Goal: Task Accomplishment & Management: Use online tool/utility

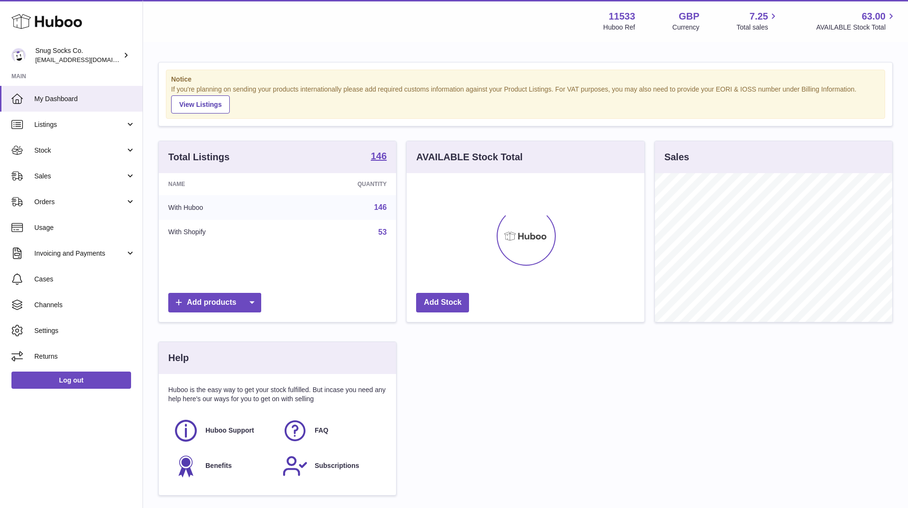
scroll to position [149, 238]
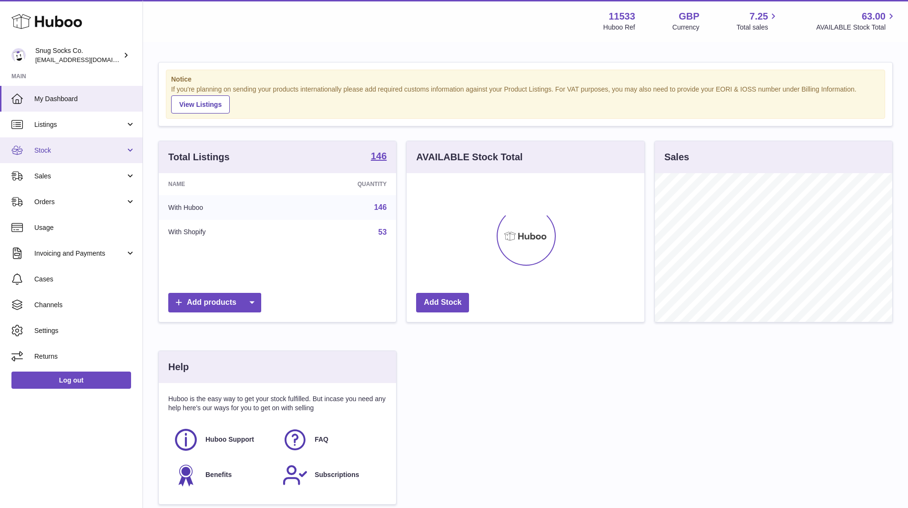
click at [47, 156] on link "Stock" at bounding box center [71, 150] width 143 height 26
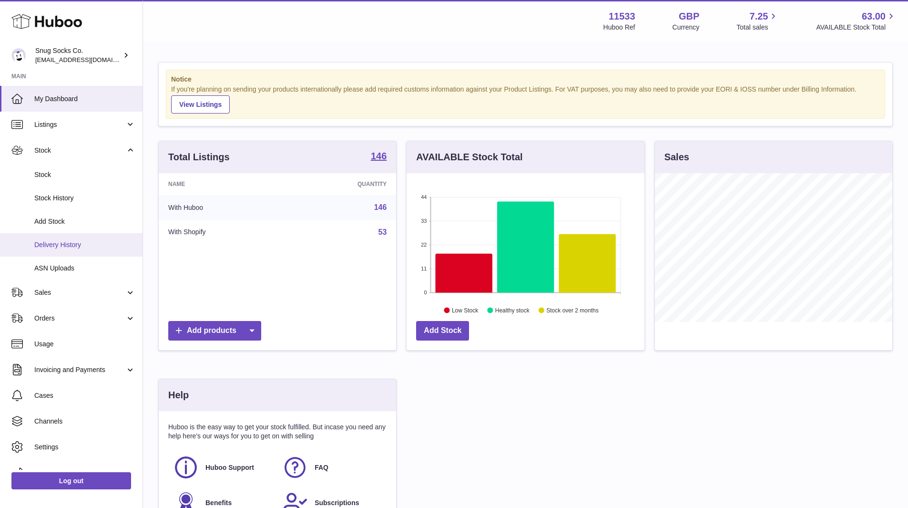
click at [57, 239] on link "Delivery History" at bounding box center [71, 244] width 143 height 23
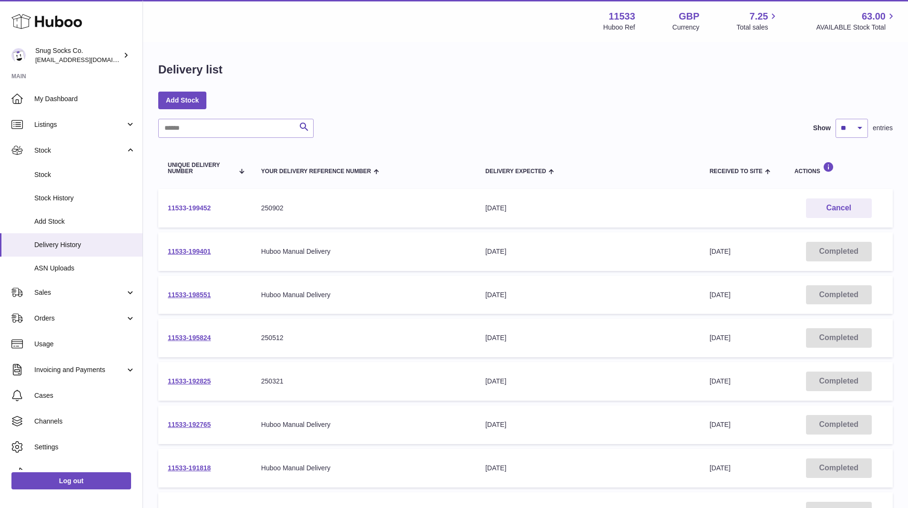
click at [185, 208] on link "11533-199452" at bounding box center [189, 208] width 43 height 8
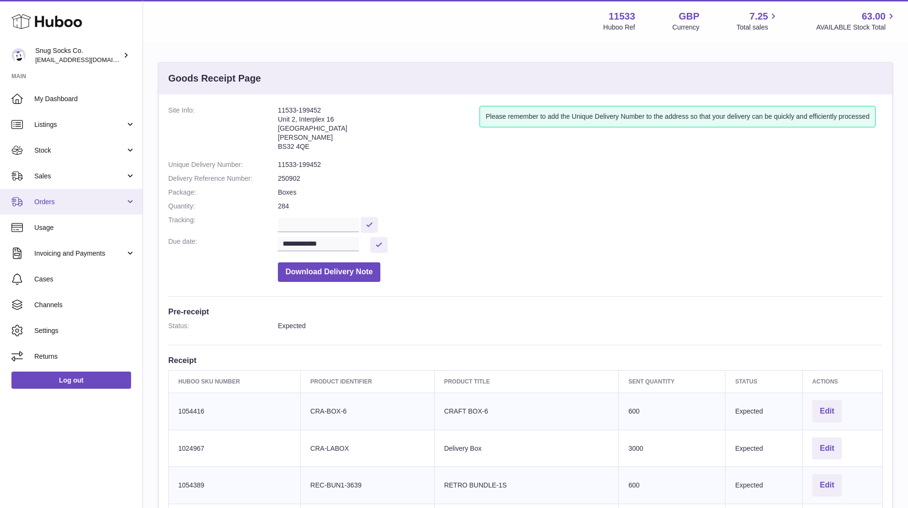
click at [55, 203] on span "Orders" at bounding box center [79, 201] width 91 height 9
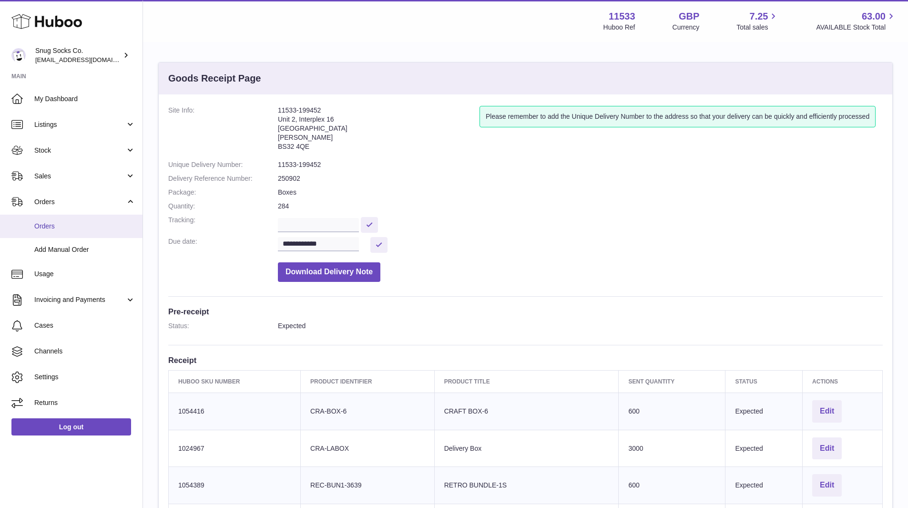
click at [56, 219] on link "Orders" at bounding box center [71, 225] width 143 height 23
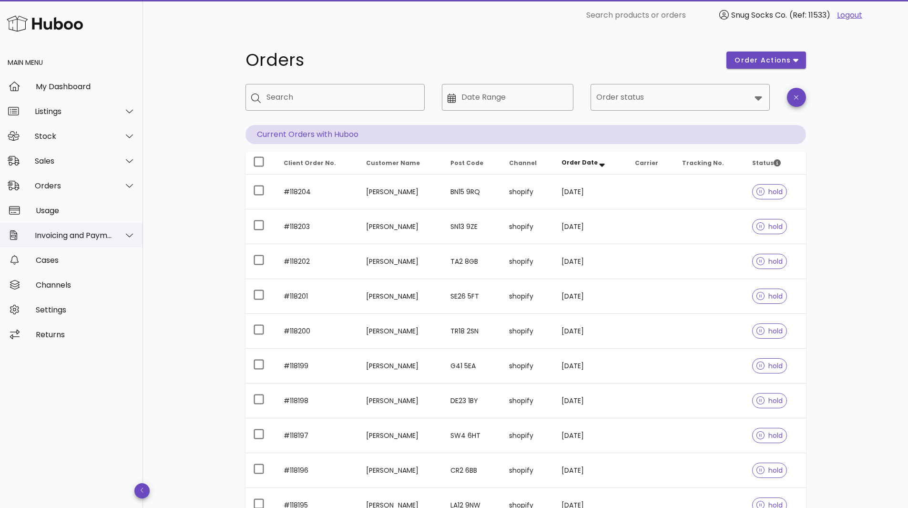
click at [63, 237] on div "Invoicing and Payments" at bounding box center [74, 235] width 78 height 9
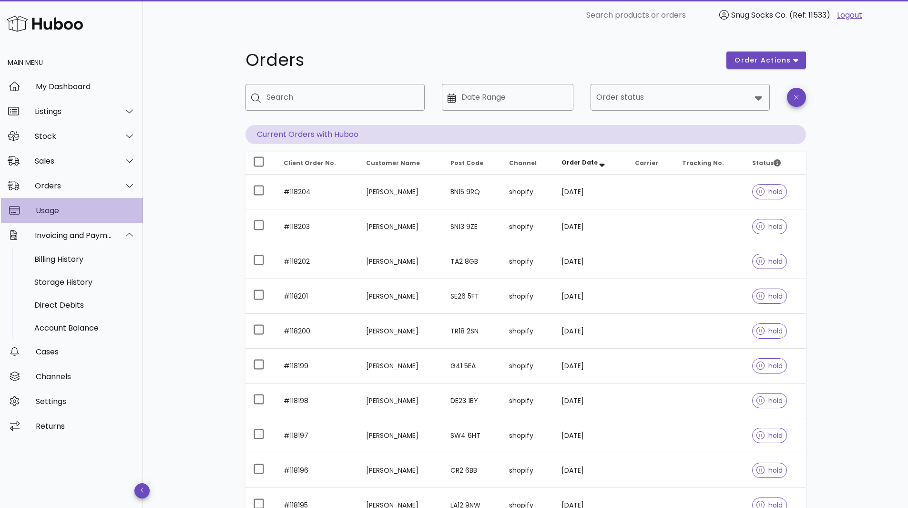
click at [63, 209] on div "Usage" at bounding box center [86, 210] width 100 height 9
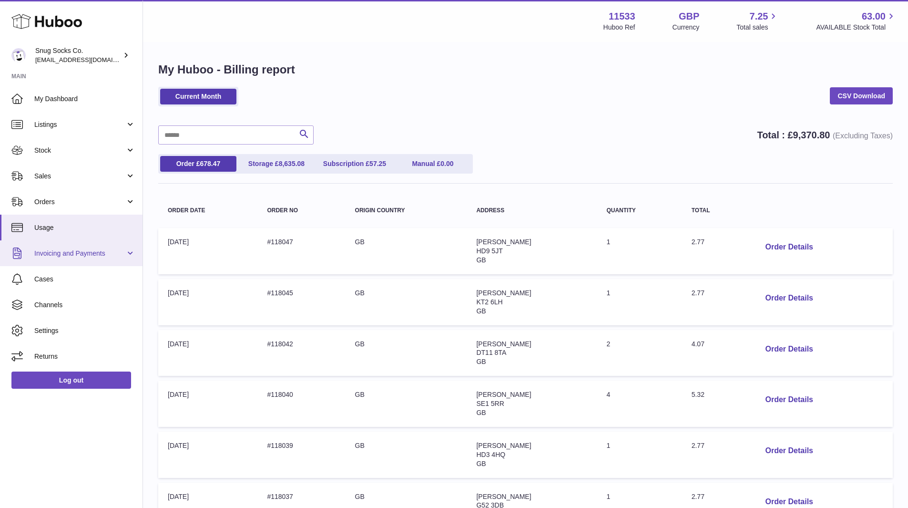
click at [90, 255] on span "Invoicing and Payments" at bounding box center [79, 253] width 91 height 9
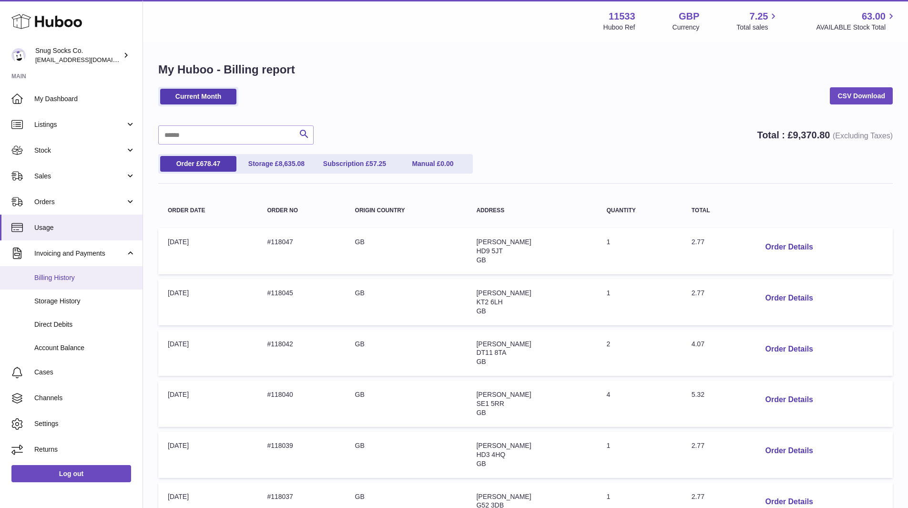
click at [65, 279] on span "Billing History" at bounding box center [84, 277] width 101 height 9
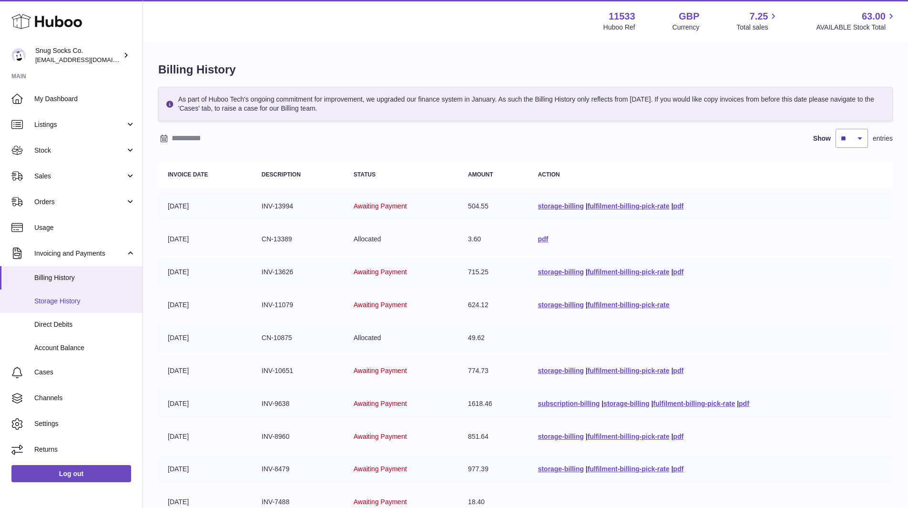
click at [81, 301] on span "Storage History" at bounding box center [84, 300] width 101 height 9
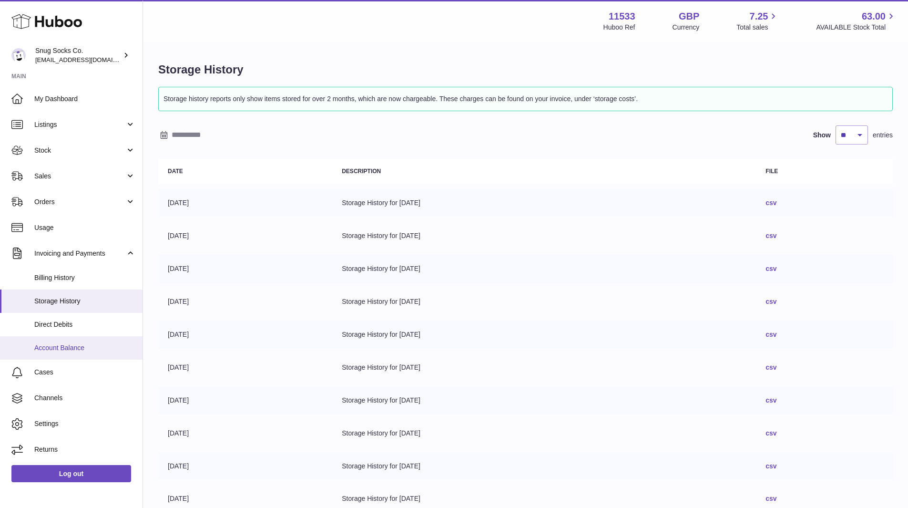
click at [69, 348] on span "Account Balance" at bounding box center [84, 347] width 101 height 9
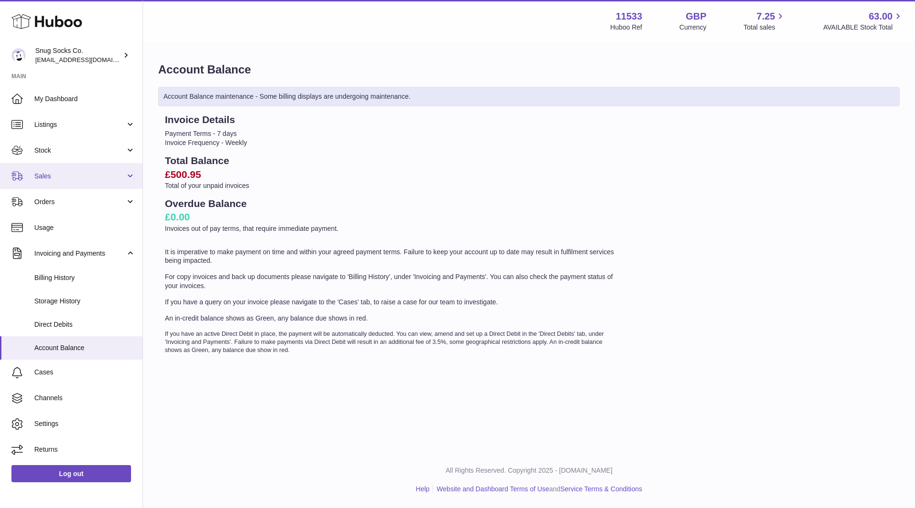
click at [44, 171] on link "Sales" at bounding box center [71, 176] width 143 height 26
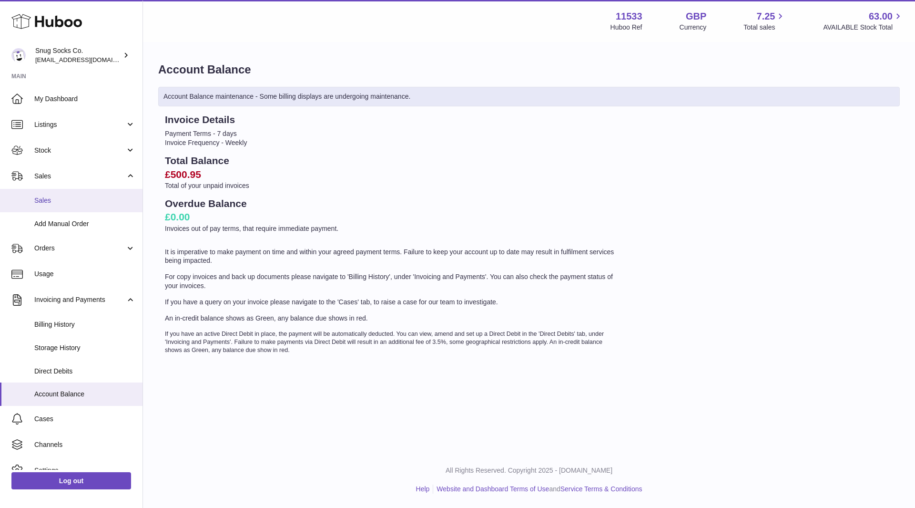
click at [68, 207] on link "Sales" at bounding box center [71, 200] width 143 height 23
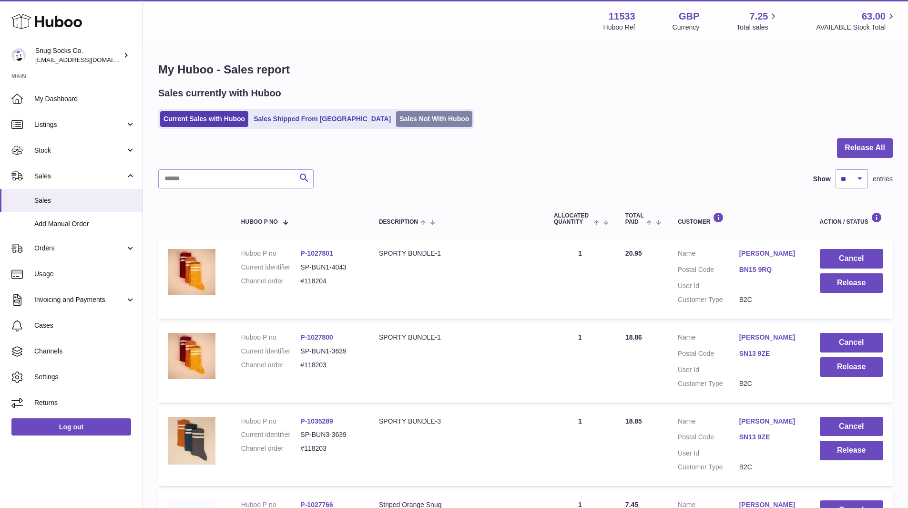
click at [397, 112] on link "Sales Not With Huboo" at bounding box center [434, 119] width 76 height 16
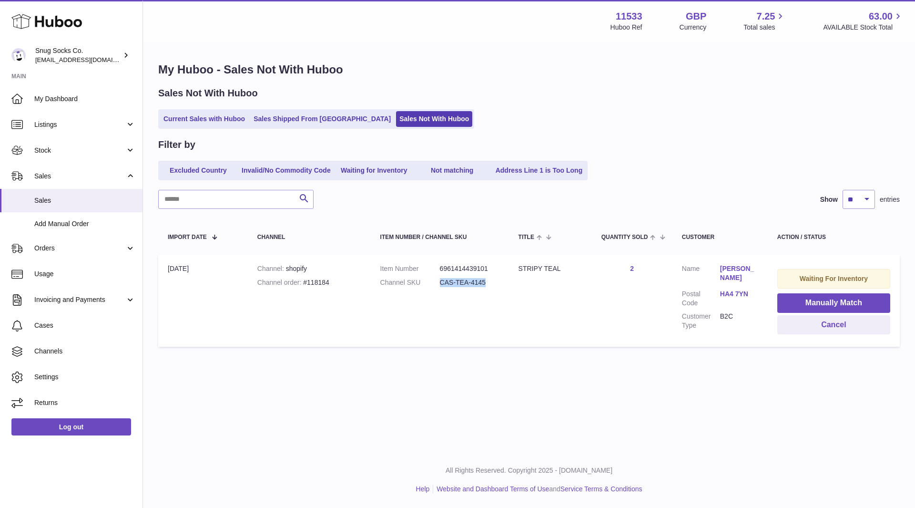
drag, startPoint x: 485, startPoint y: 285, endPoint x: 438, endPoint y: 287, distance: 47.2
click at [438, 287] on dl "Item Number 6961414439101 Channel SKU CAS-TEA-4145" at bounding box center [439, 278] width 119 height 28
copy dl "CAS-TEA-4145"
click at [820, 305] on button "Manually Match" at bounding box center [833, 303] width 113 height 20
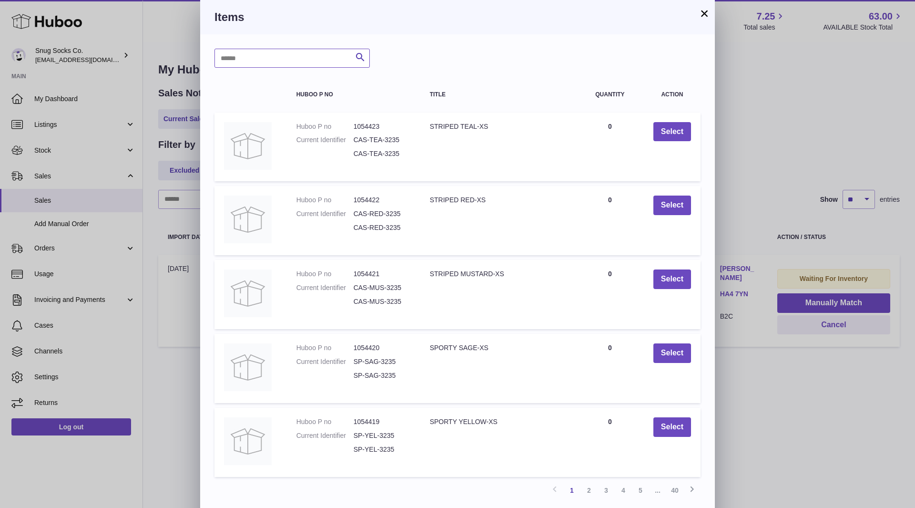
click at [257, 63] on input "text" at bounding box center [291, 58] width 155 height 19
paste input "**********"
type input "**********"
click at [363, 53] on icon "submit" at bounding box center [360, 57] width 11 height 12
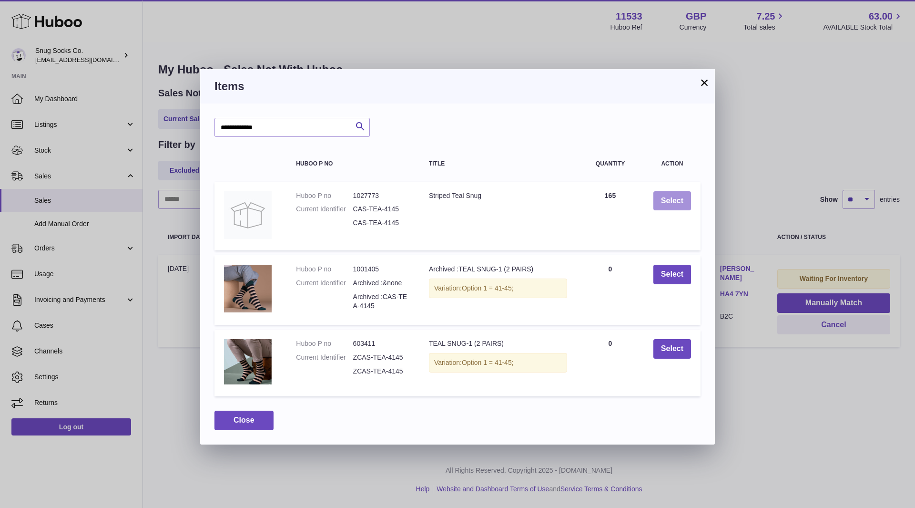
click at [669, 202] on button "Select" at bounding box center [672, 201] width 38 height 20
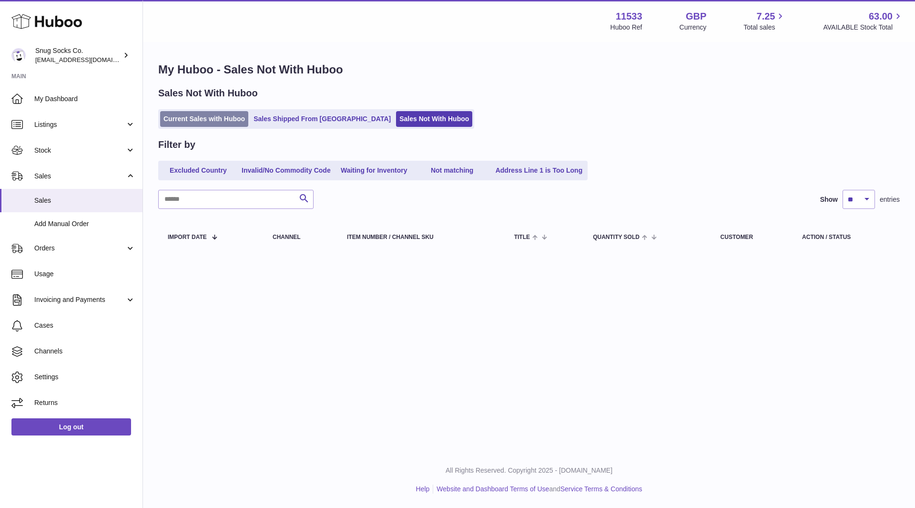
click at [191, 121] on link "Current Sales with Huboo" at bounding box center [204, 119] width 88 height 16
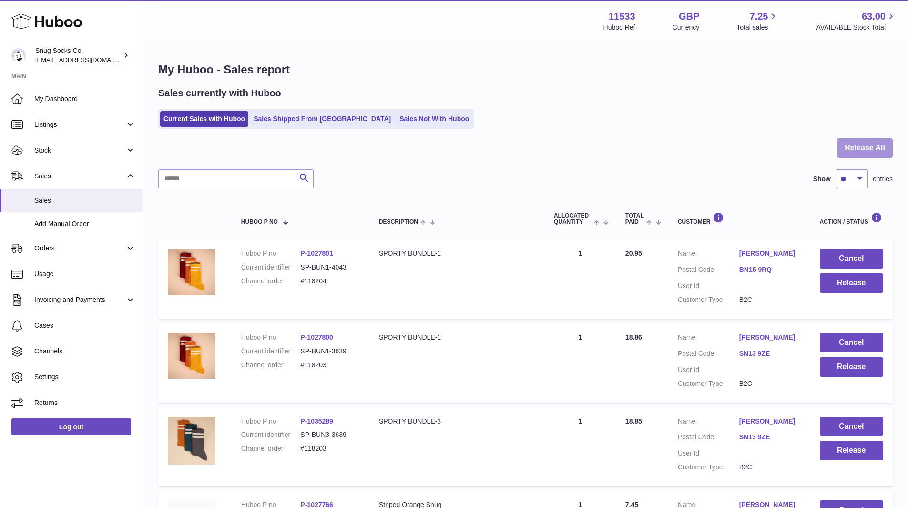
click at [853, 144] on button "Release All" at bounding box center [865, 148] width 56 height 20
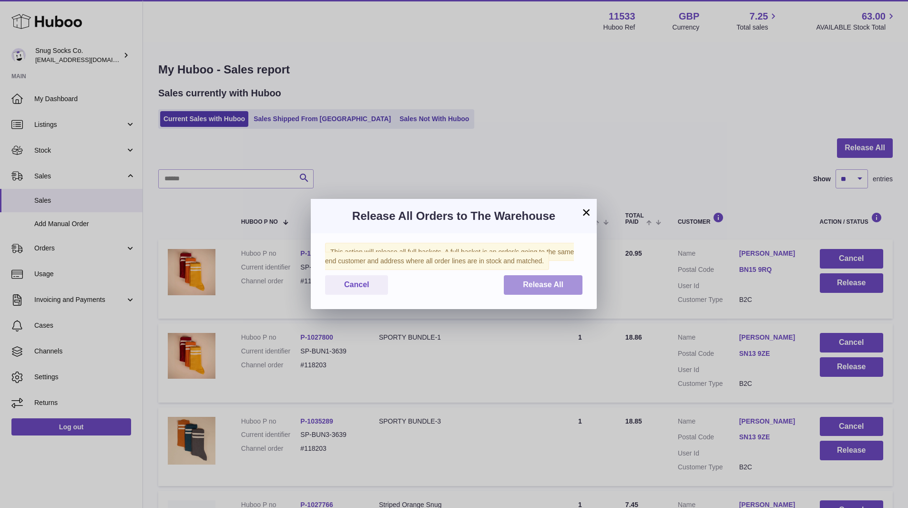
click at [547, 286] on span "Release All" at bounding box center [543, 284] width 41 height 8
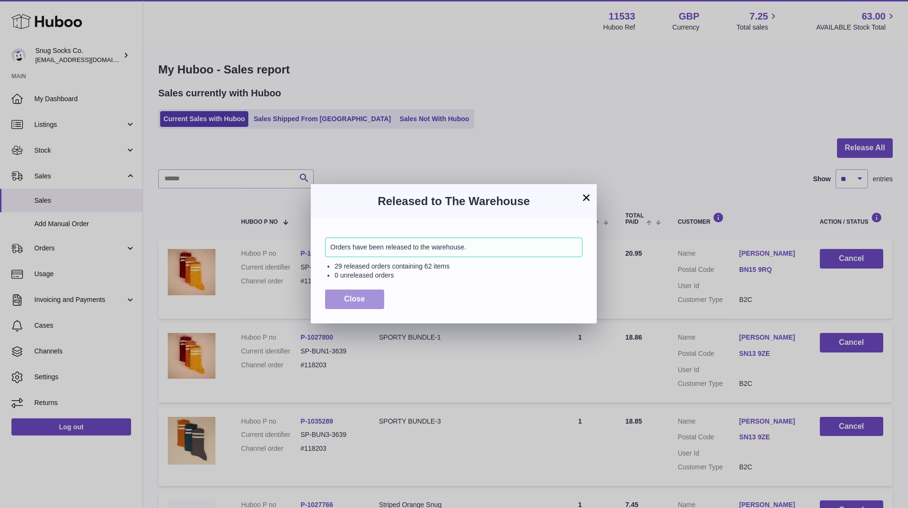
click at [357, 299] on span "Close" at bounding box center [354, 299] width 21 height 8
